Goal: Task Accomplishment & Management: Manage account settings

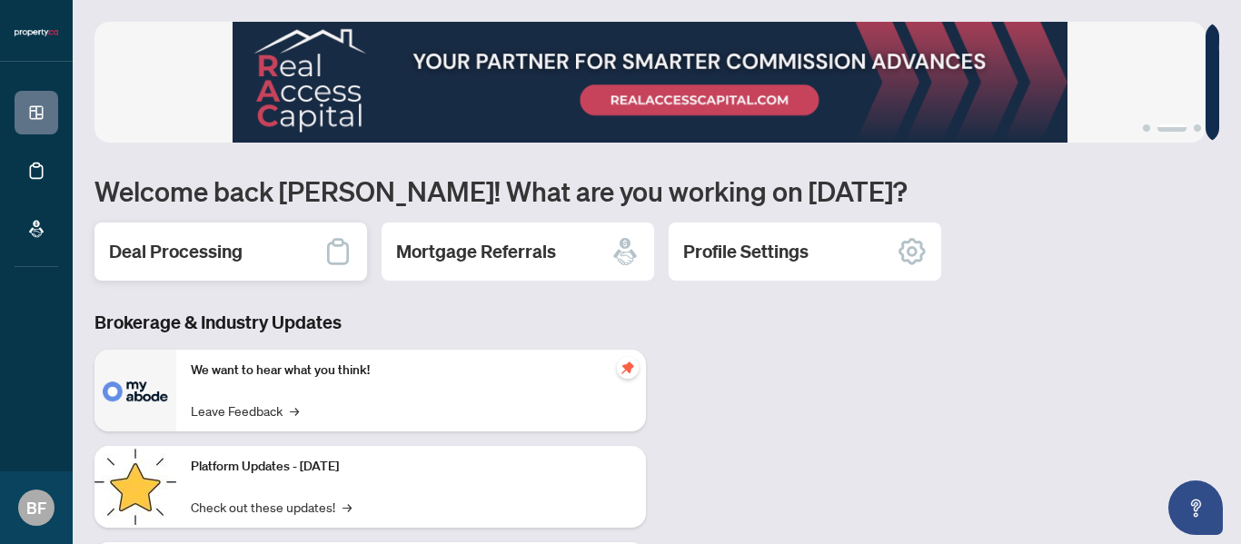
click at [200, 264] on div "Deal Processing" at bounding box center [230, 252] width 273 height 58
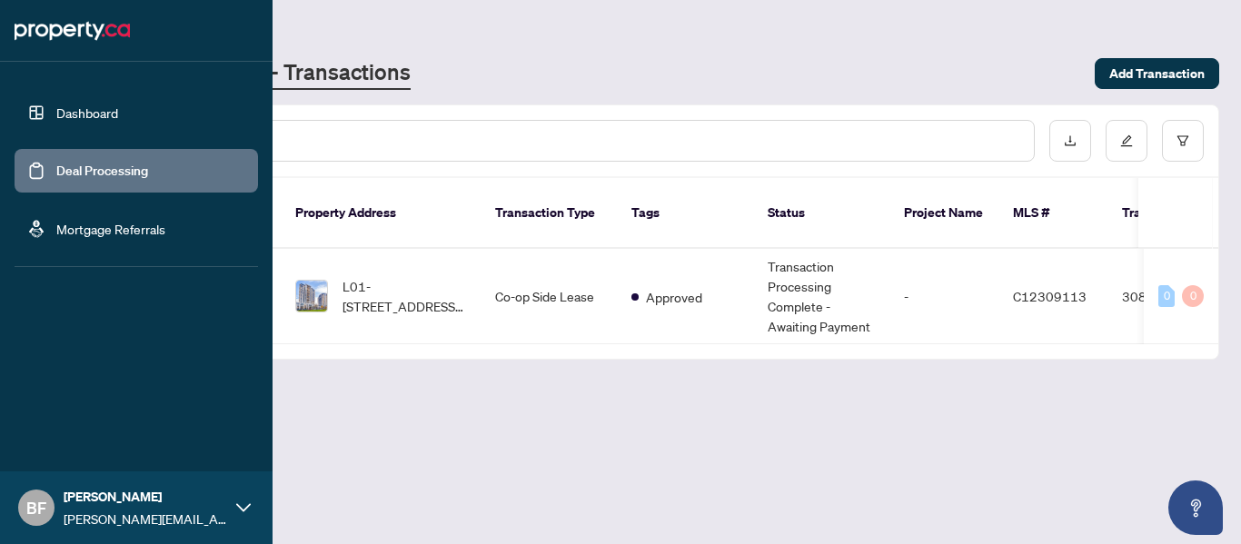
click at [56, 118] on link "Dashboard" at bounding box center [87, 112] width 62 height 16
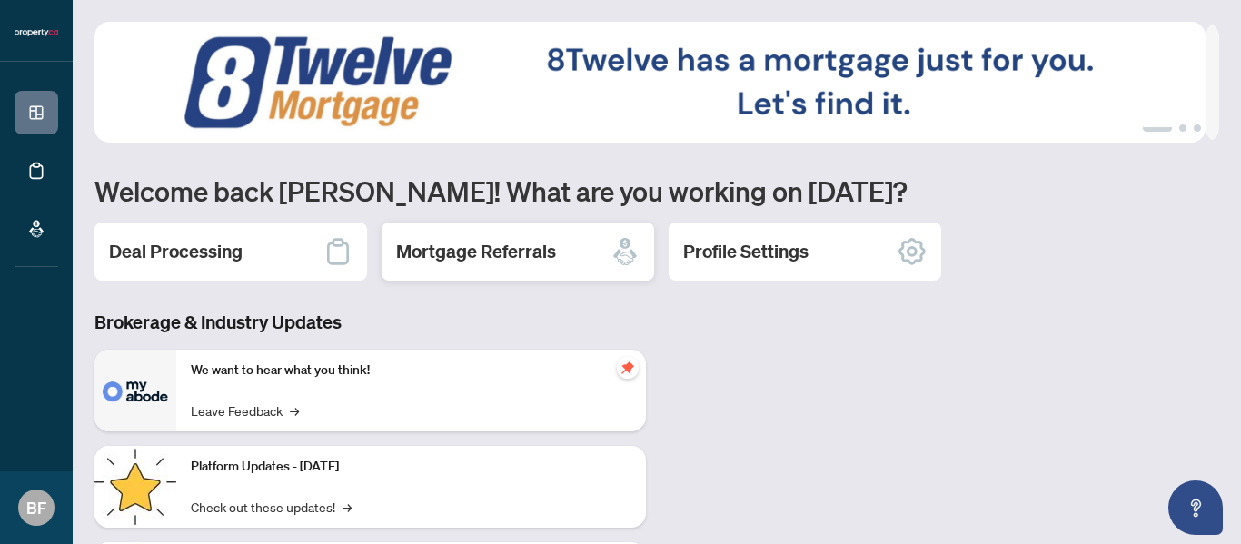
click at [461, 255] on h2 "Mortgage Referrals" at bounding box center [476, 251] width 160 height 25
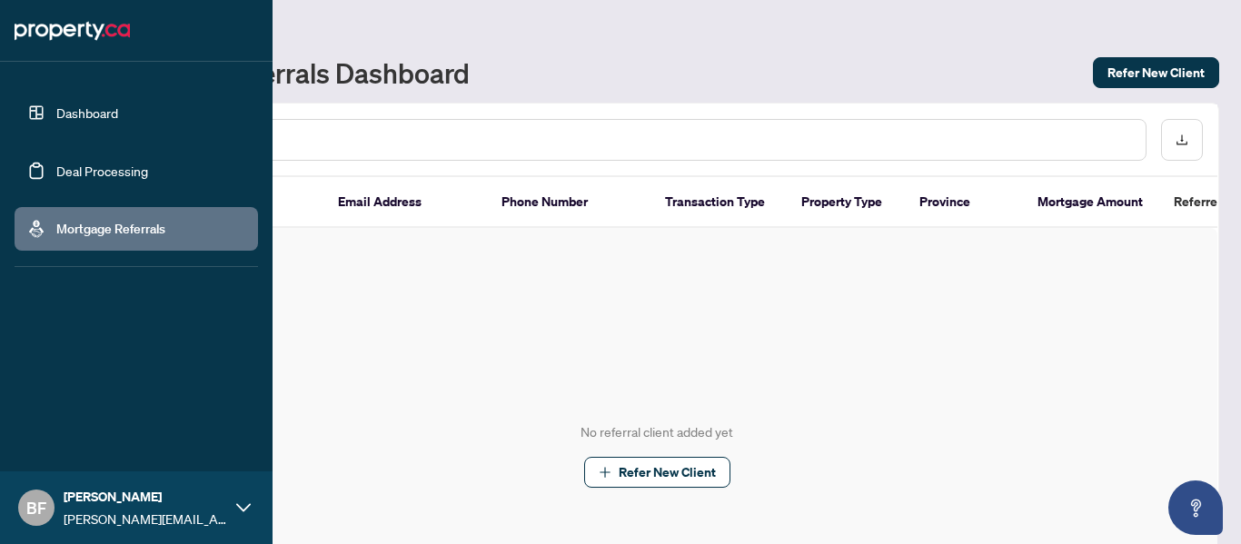
click at [61, 108] on link "Dashboard" at bounding box center [87, 112] width 62 height 16
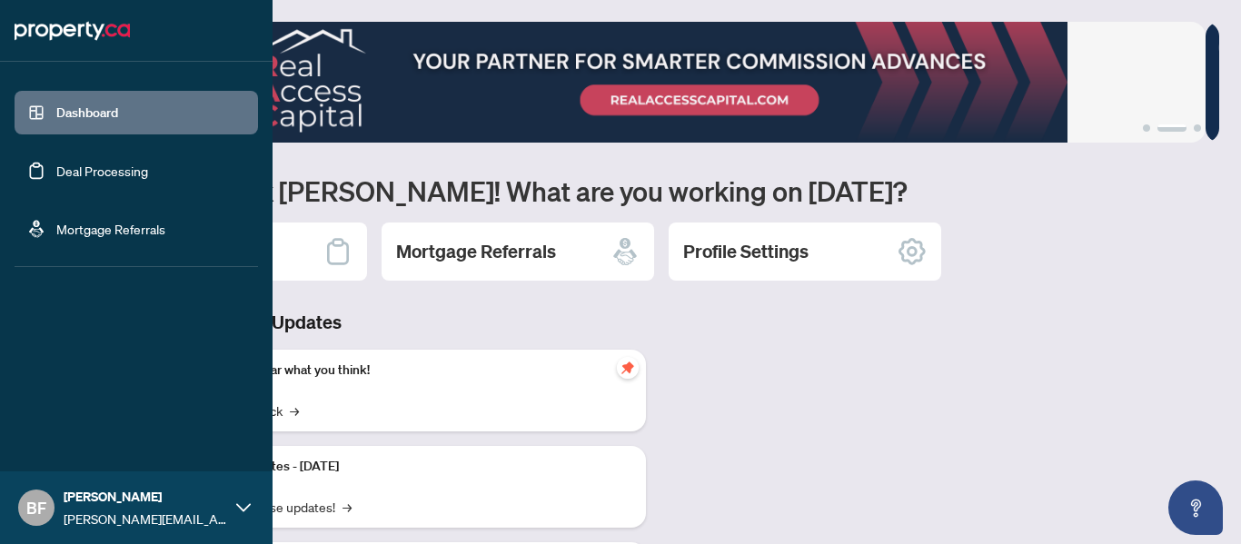
click at [107, 168] on link "Deal Processing" at bounding box center [102, 171] width 92 height 16
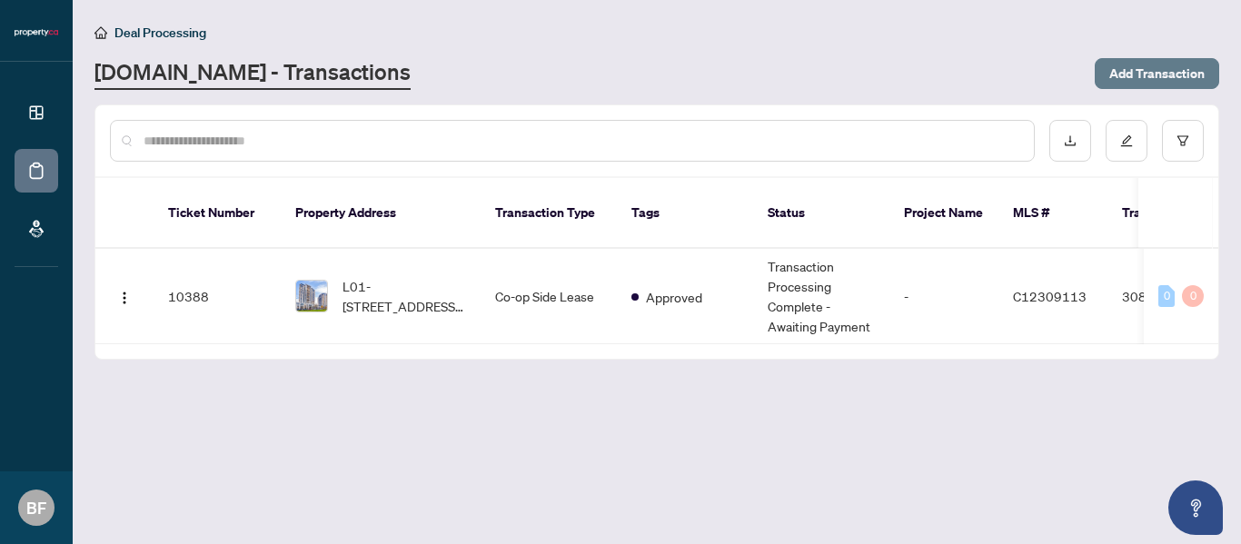
click at [1143, 73] on span "Add Transaction" at bounding box center [1156, 73] width 95 height 29
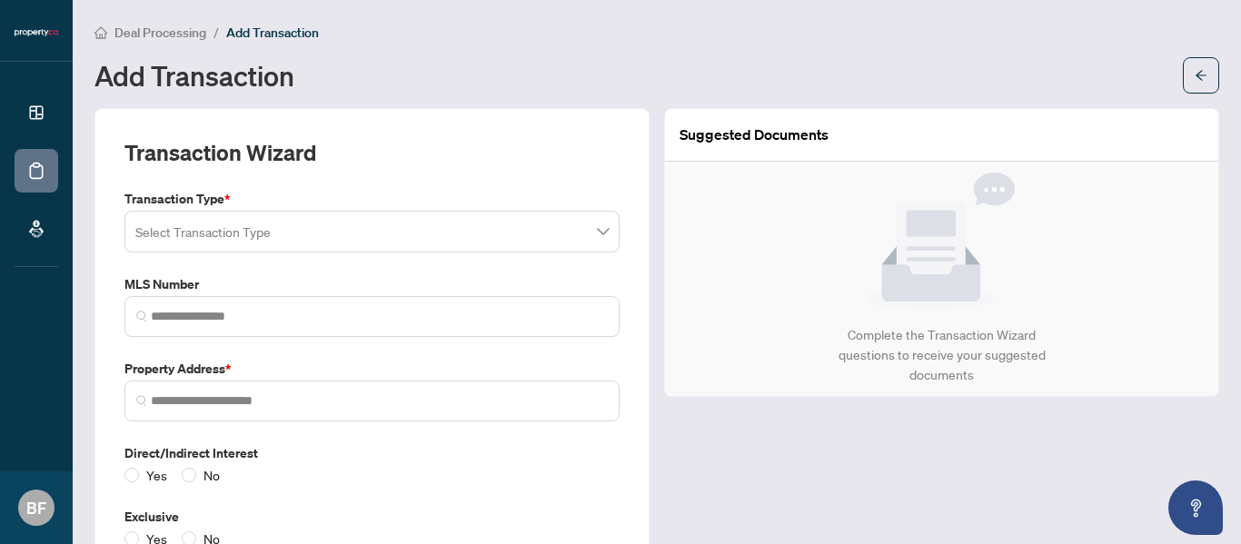
click at [221, 236] on input "search" at bounding box center [363, 234] width 457 height 40
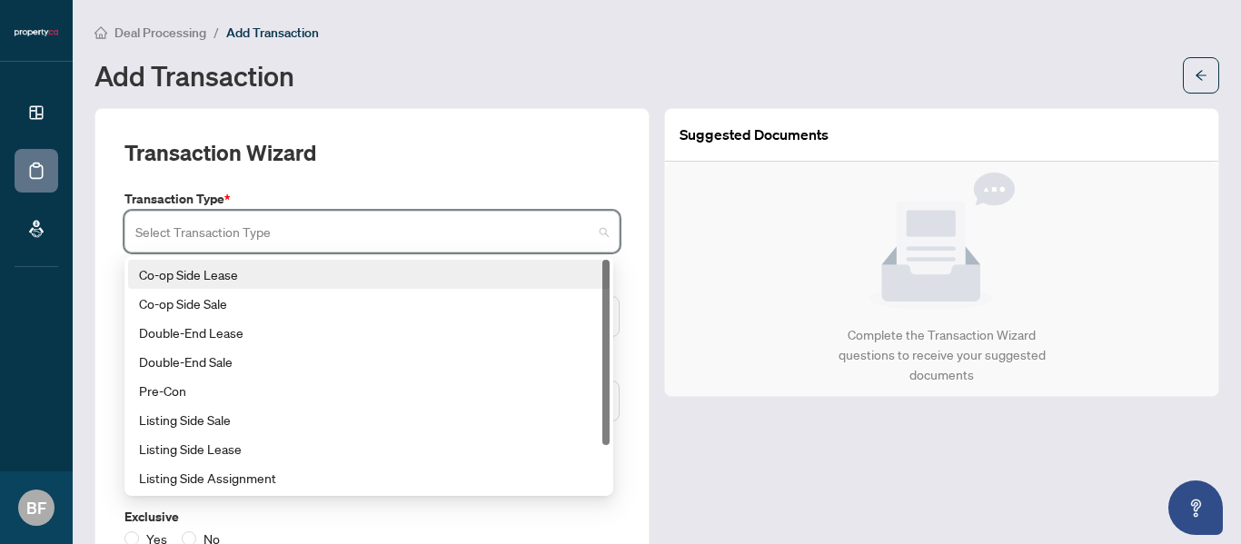
click at [398, 178] on div "Transaction Wizard" at bounding box center [371, 163] width 495 height 51
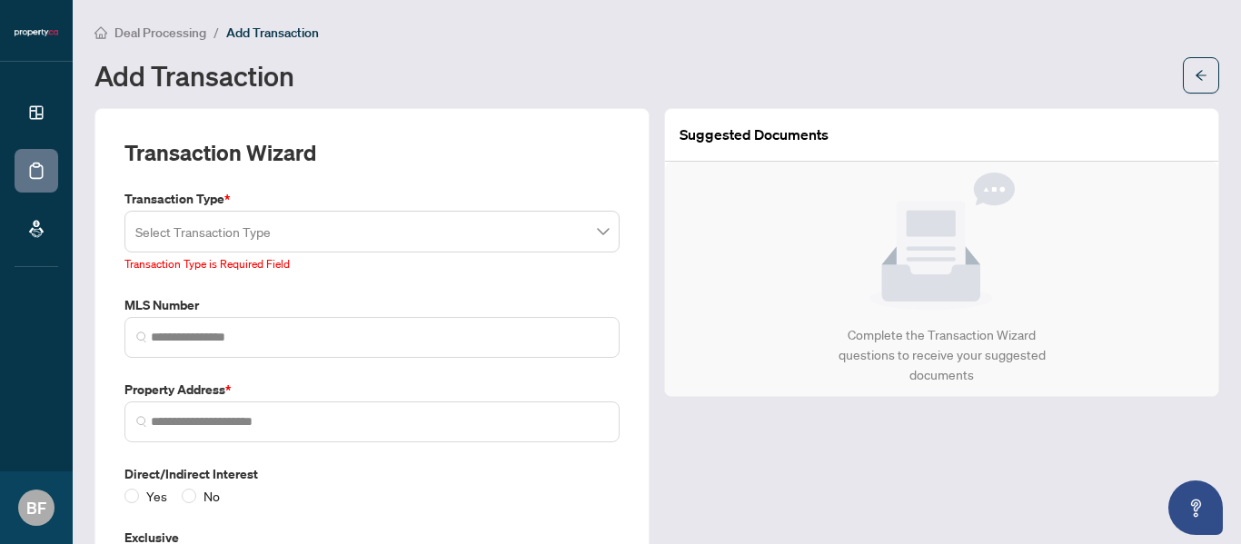
click at [358, 245] on input "search" at bounding box center [363, 234] width 457 height 40
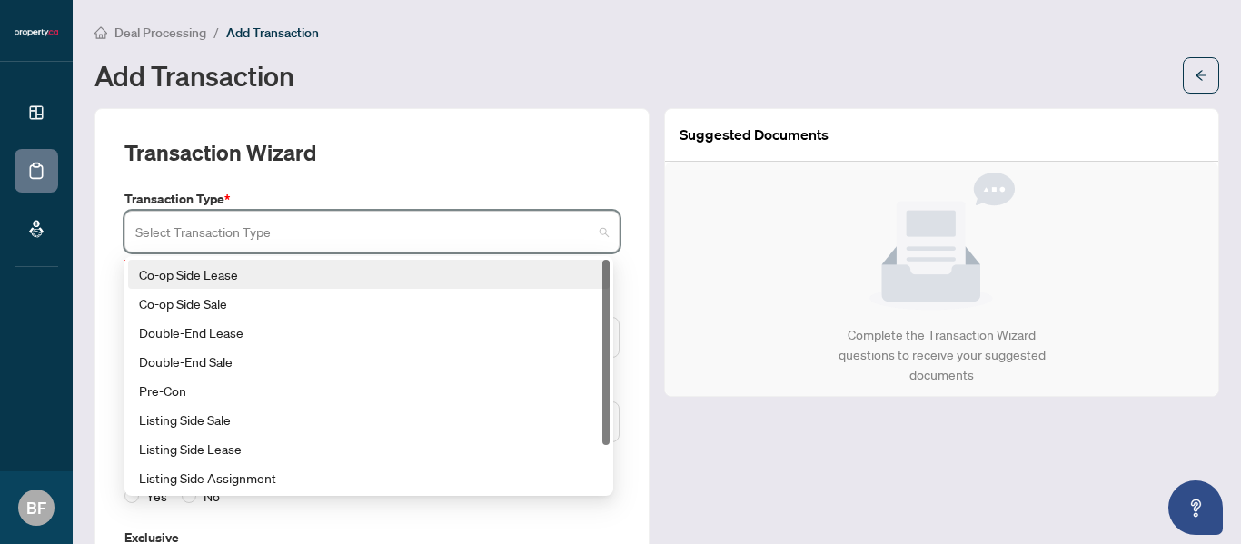
click at [361, 152] on div "Transaction Wizard" at bounding box center [371, 163] width 495 height 51
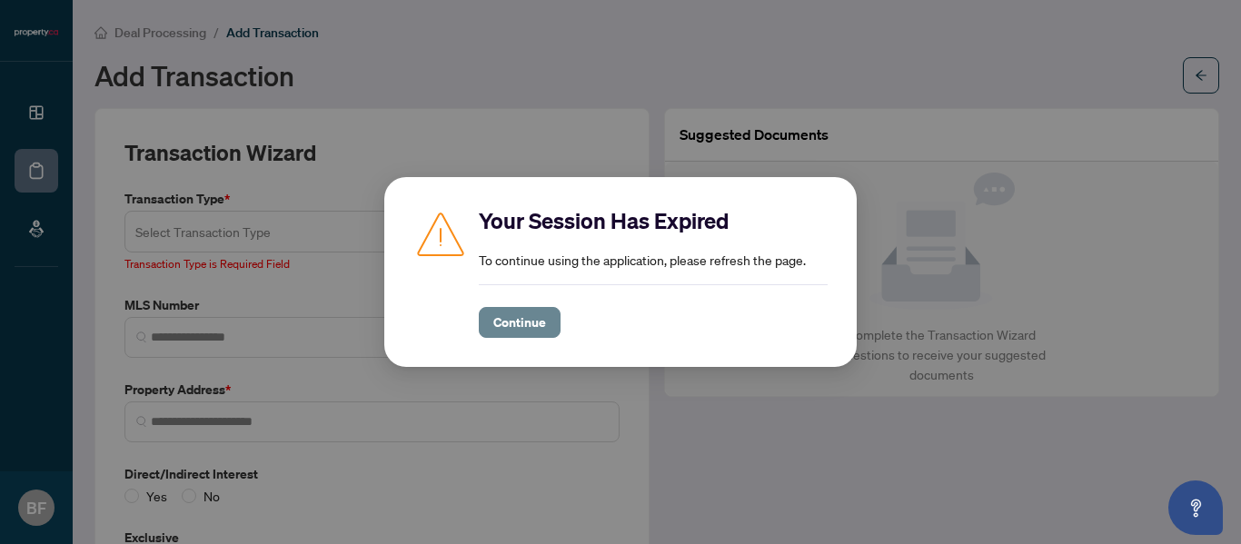
click at [524, 322] on span "Continue" at bounding box center [519, 322] width 53 height 29
click at [511, 329] on span "Continue" at bounding box center [519, 322] width 53 height 29
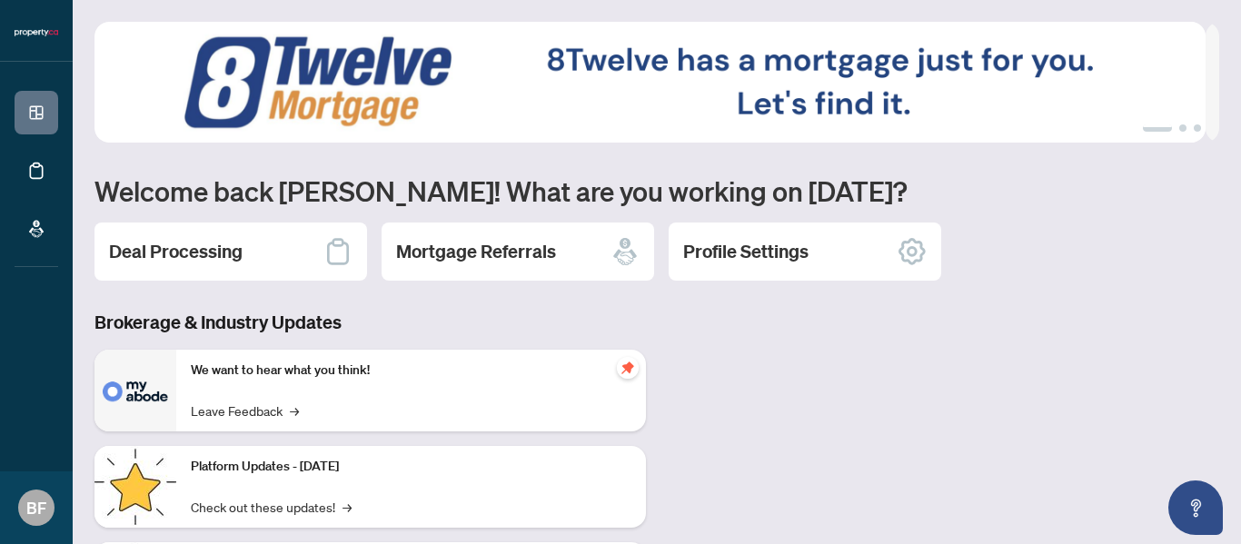
click at [797, 263] on h2 "Profile Settings" at bounding box center [745, 251] width 125 height 25
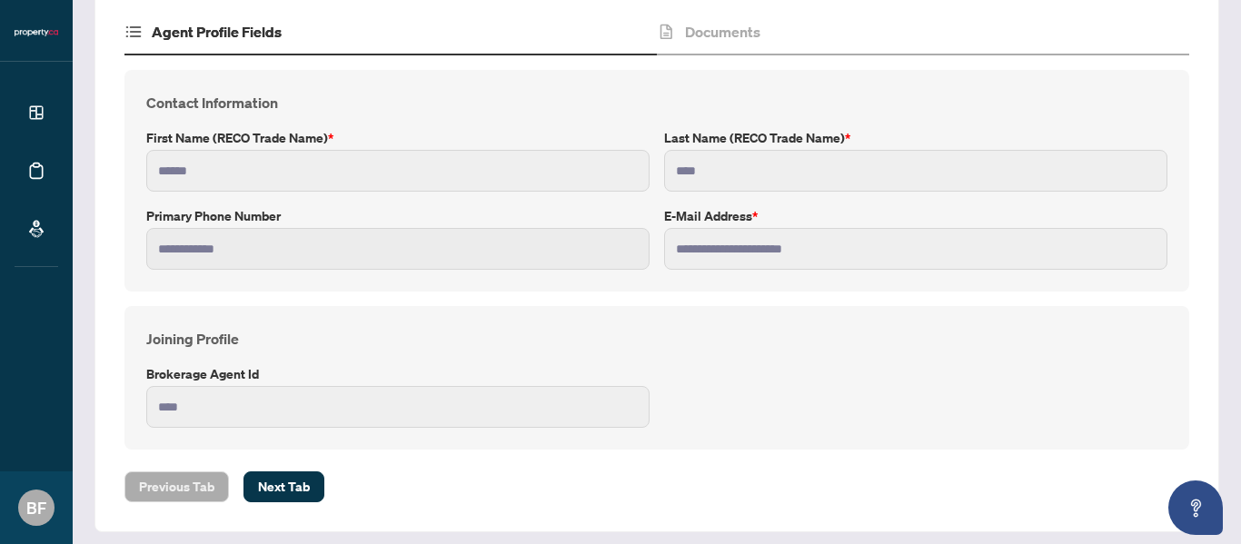
scroll to position [190, 0]
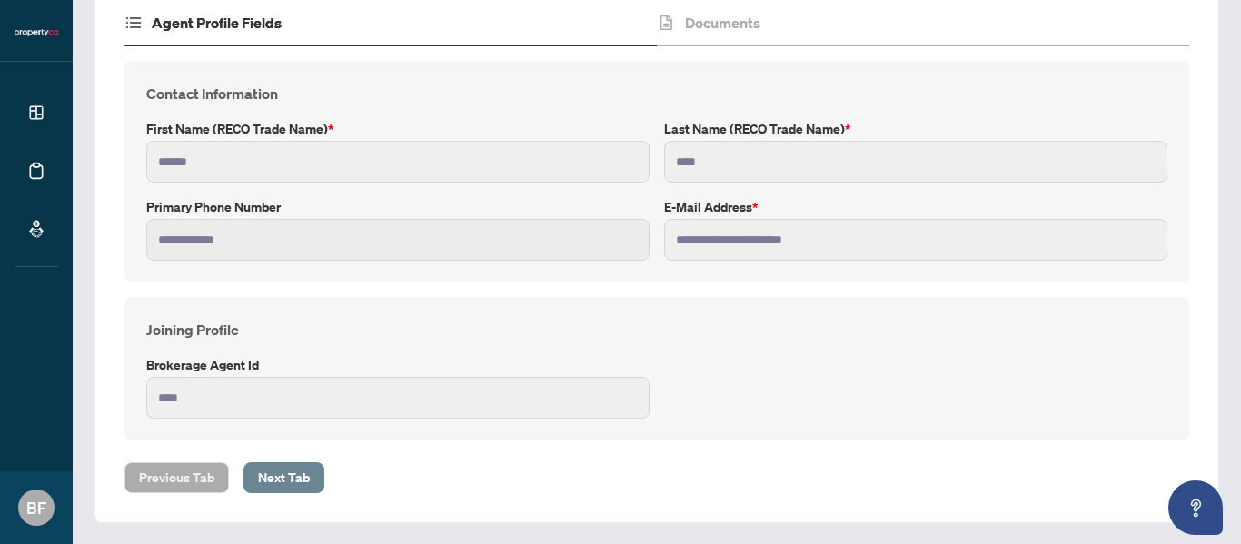
click at [268, 467] on span "Next Tab" at bounding box center [284, 477] width 52 height 29
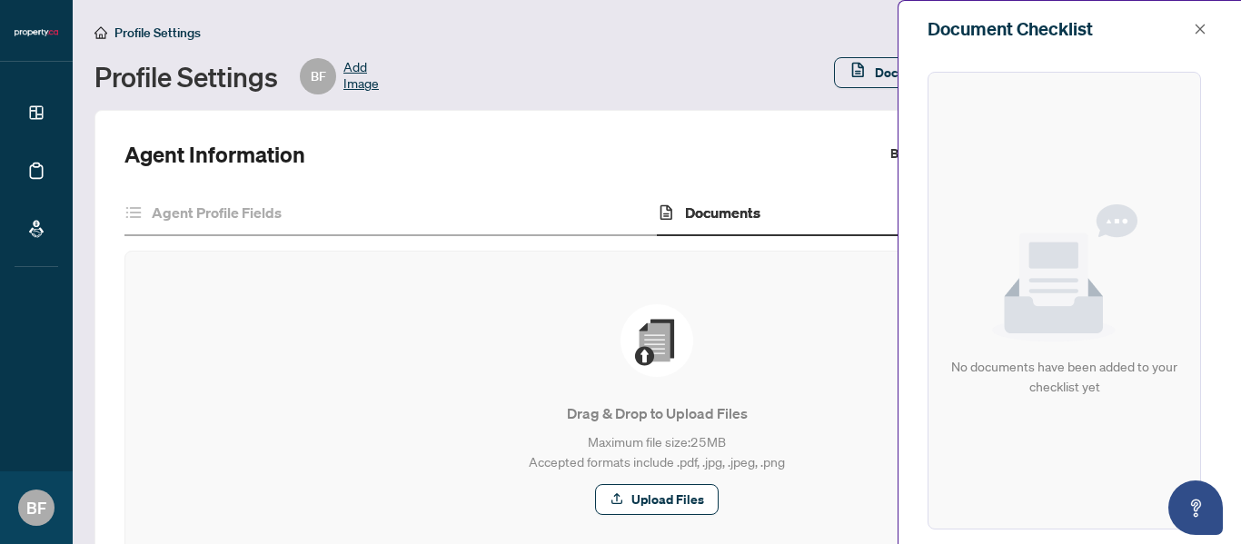
click at [1190, 17] on div "Document Checklist" at bounding box center [1069, 29] width 342 height 56
click at [1208, 35] on button "button" at bounding box center [1200, 29] width 24 height 22
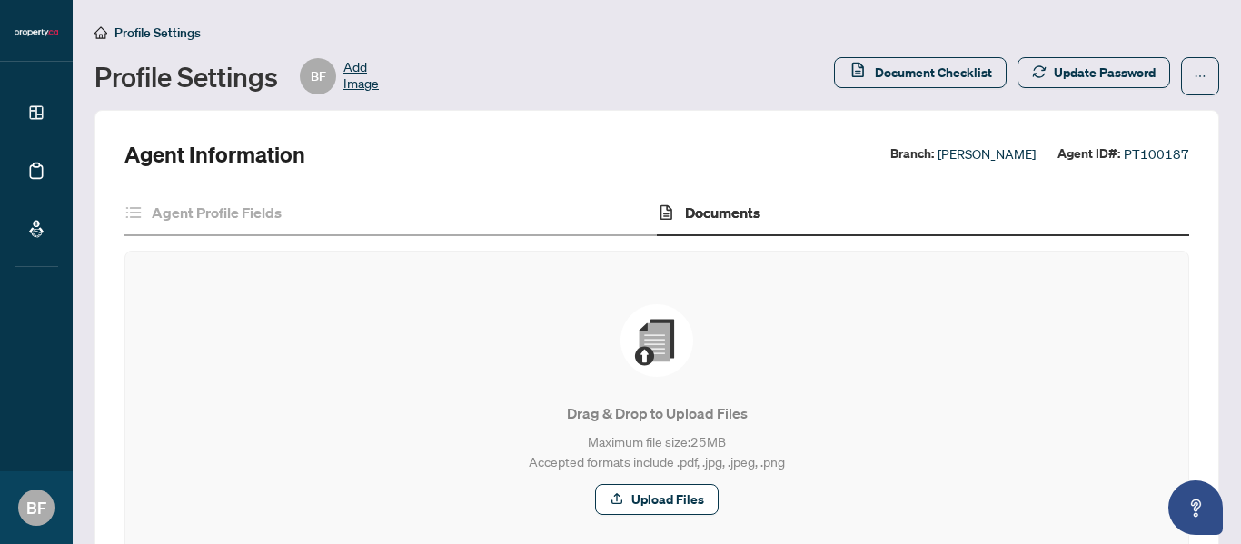
click at [358, 65] on span "Add Image" at bounding box center [360, 76] width 35 height 36
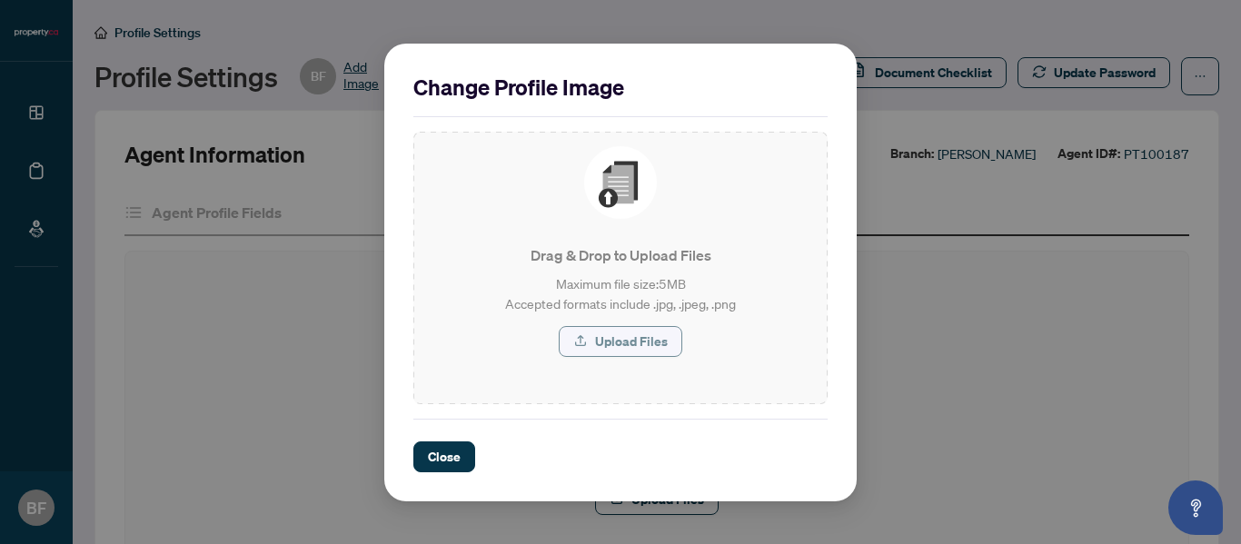
click at [659, 338] on span "Upload Files" at bounding box center [631, 341] width 73 height 29
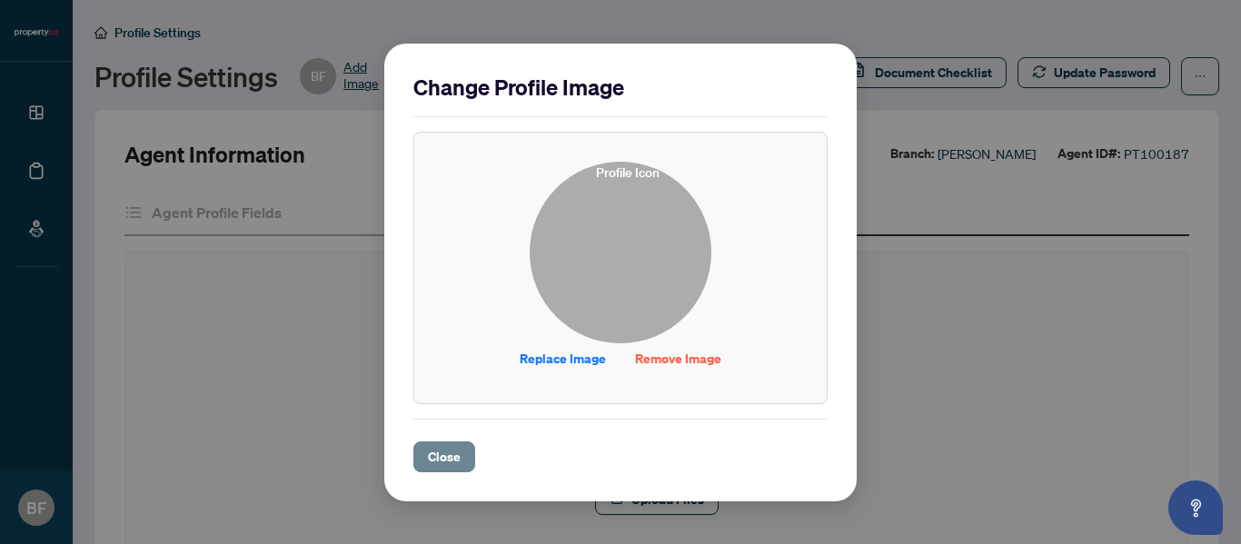
click at [431, 463] on span "Close" at bounding box center [444, 456] width 33 height 29
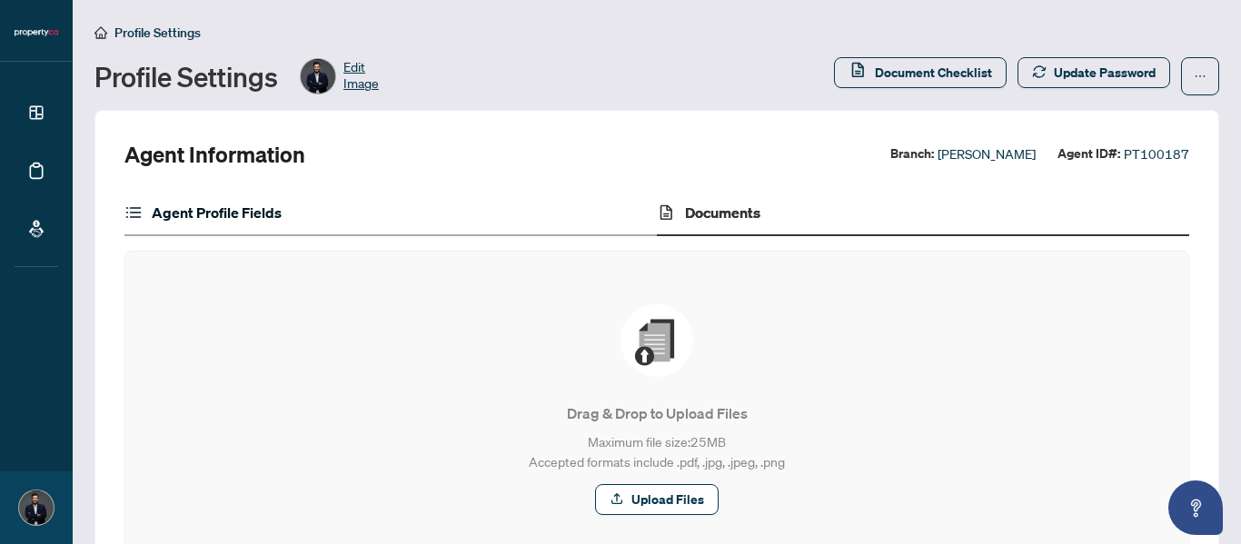
click at [200, 216] on h4 "Agent Profile Fields" at bounding box center [217, 213] width 130 height 22
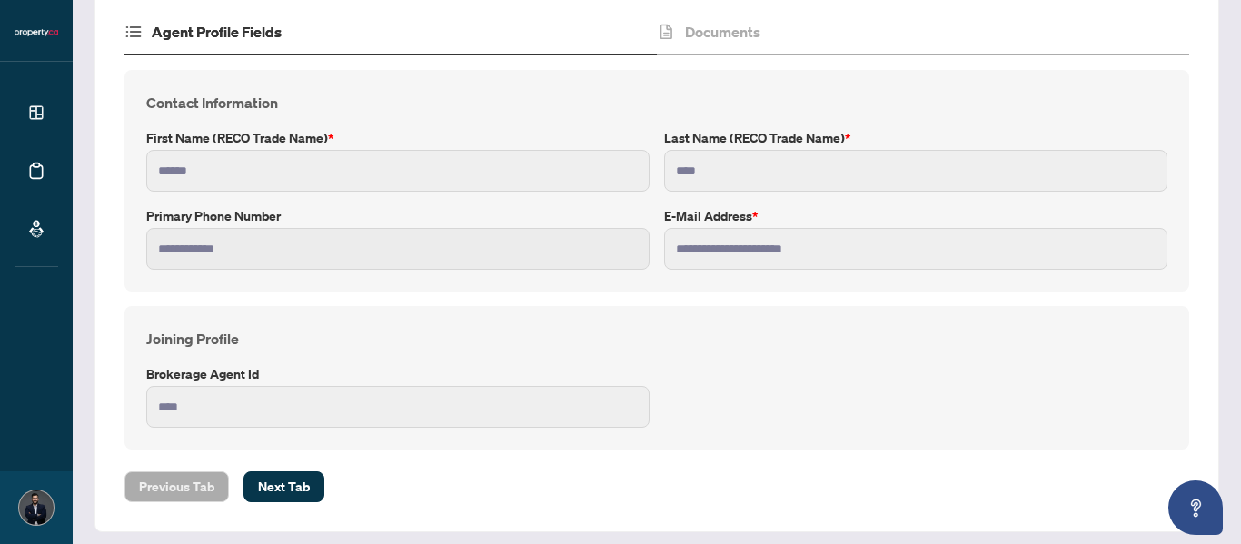
scroll to position [190, 0]
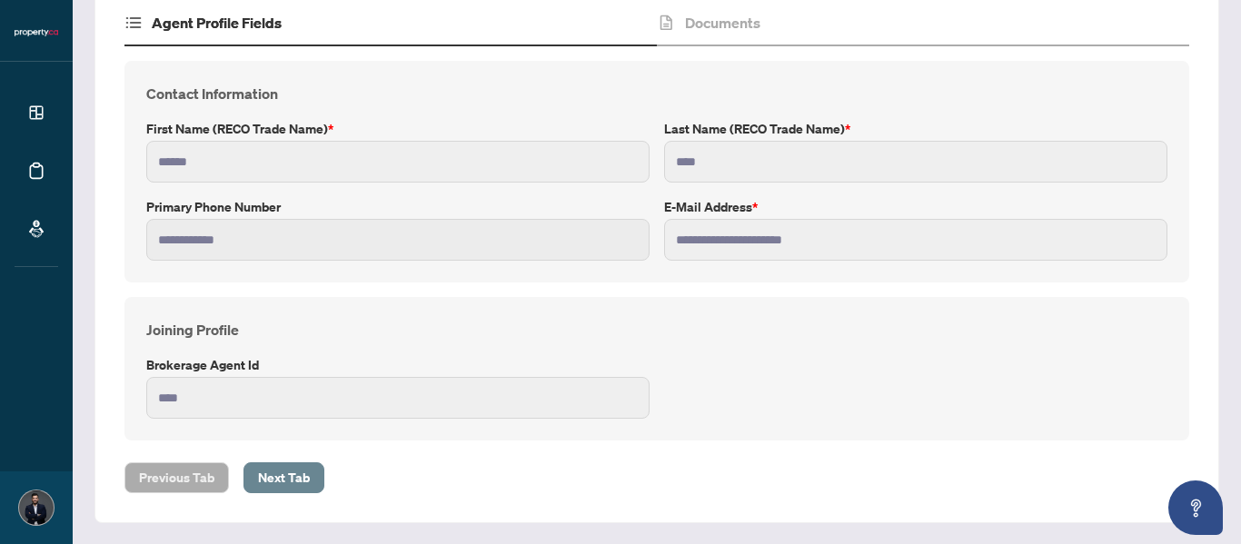
click at [295, 468] on span "Next Tab" at bounding box center [284, 477] width 52 height 29
